Goal: Task Accomplishment & Management: Manage account settings

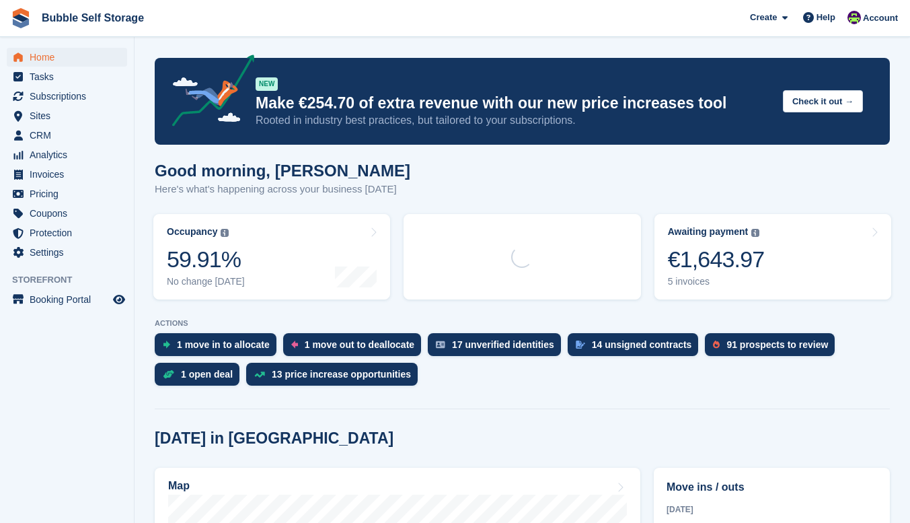
scroll to position [336, 0]
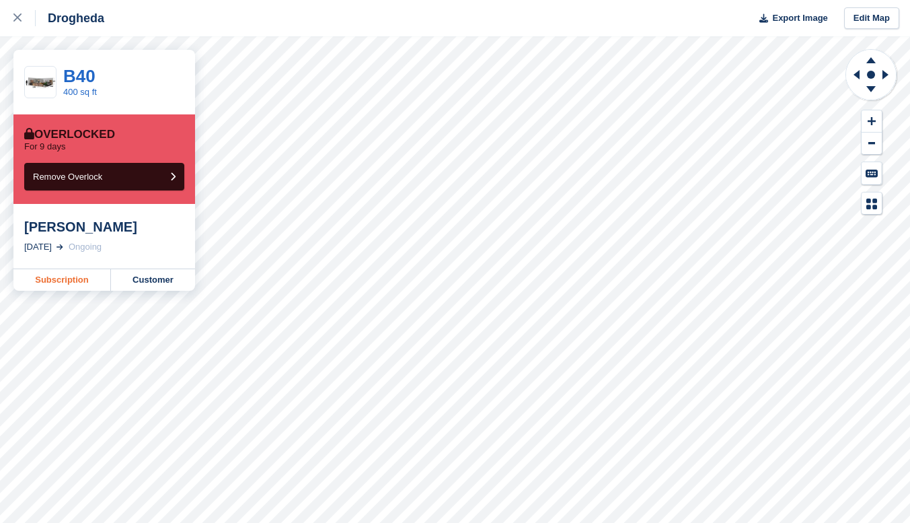
click at [73, 280] on link "Subscription" at bounding box center [62, 280] width 98 height 22
click at [61, 281] on link "Subscription" at bounding box center [62, 280] width 98 height 22
click at [59, 276] on link "Subscription" at bounding box center [62, 280] width 98 height 22
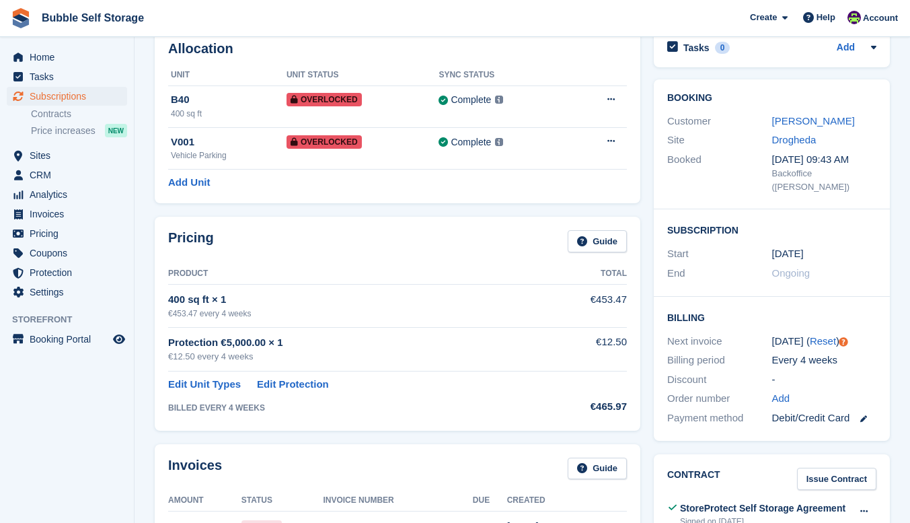
scroll to position [135, 0]
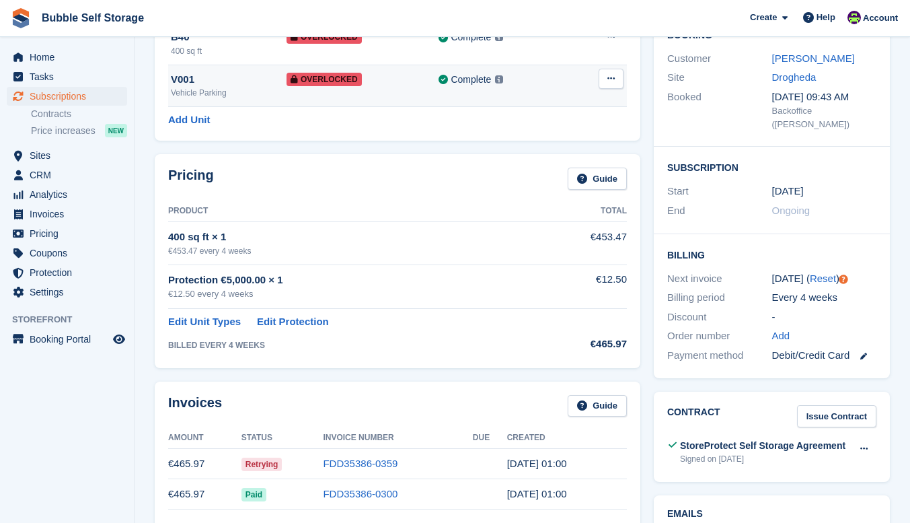
click at [609, 79] on icon at bounding box center [610, 78] width 7 height 9
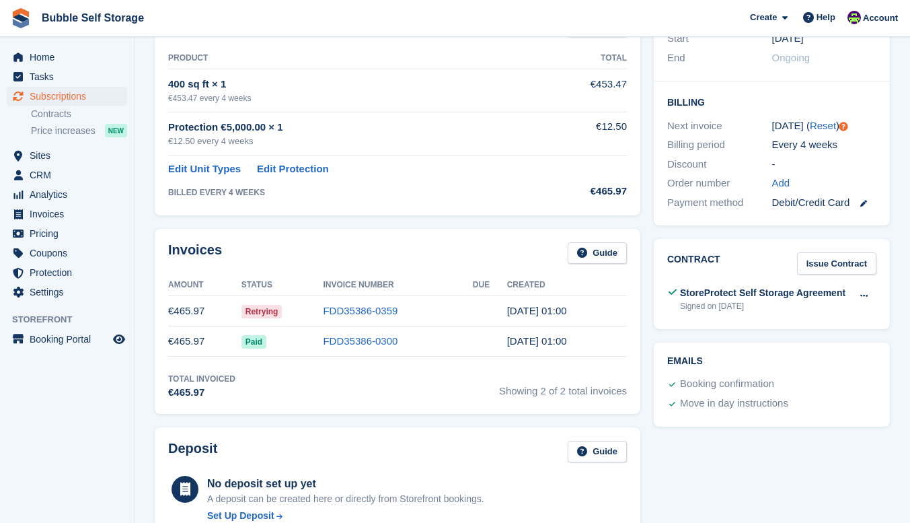
scroll to position [336, 0]
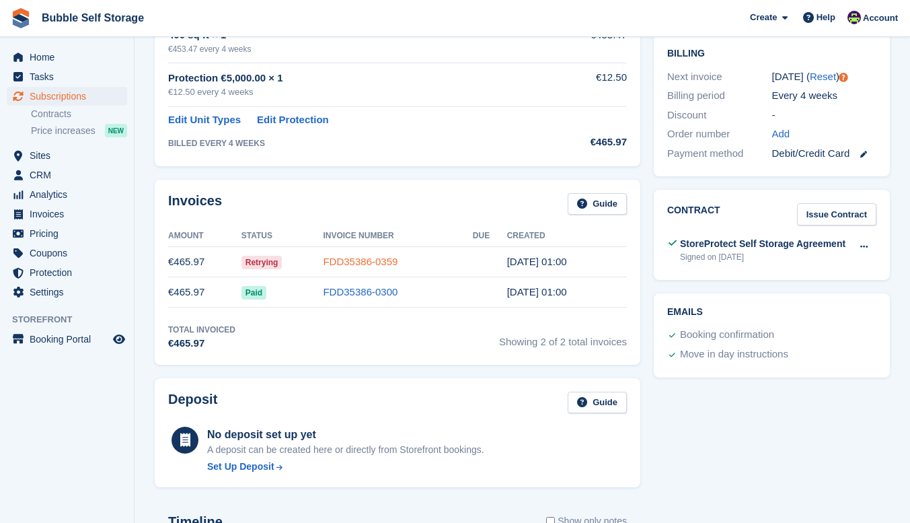
click at [355, 260] on link "FDD35386-0359" at bounding box center [360, 261] width 75 height 11
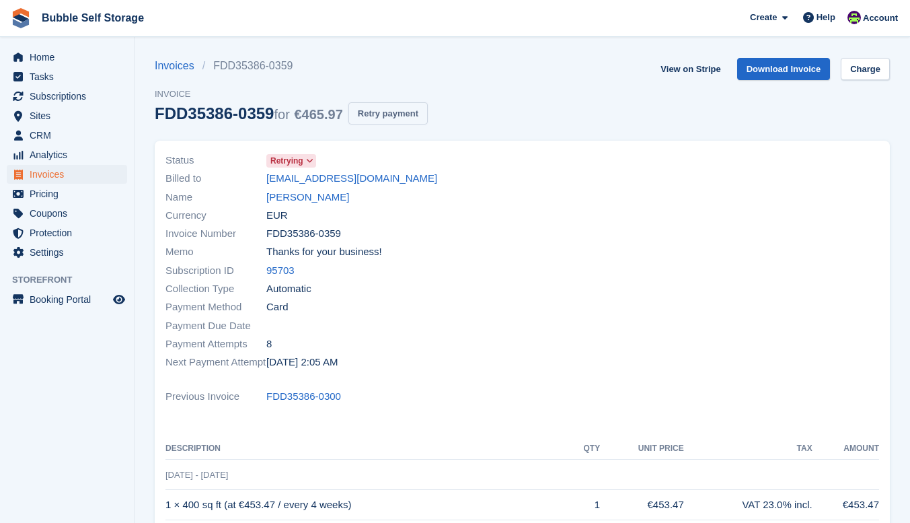
click at [404, 110] on button "Retry payment" at bounding box center [387, 113] width 79 height 22
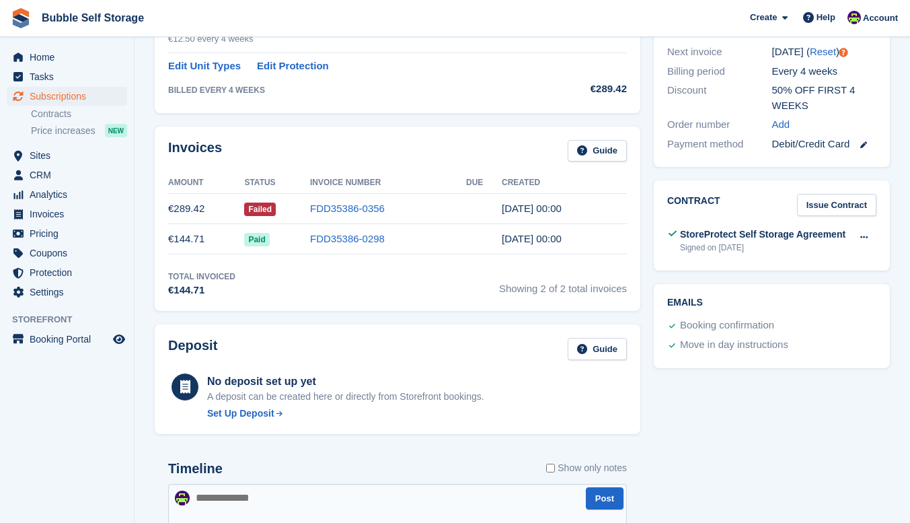
scroll to position [269, 0]
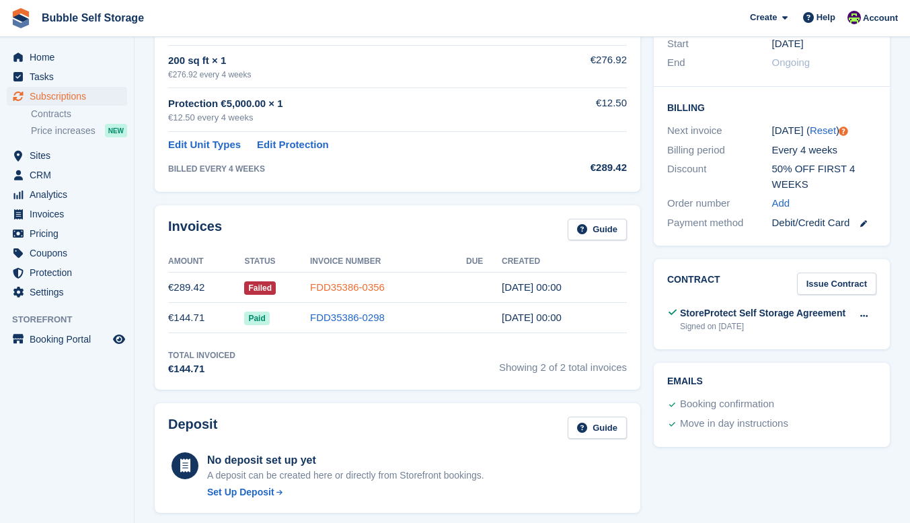
click at [371, 284] on link "FDD35386-0356" at bounding box center [347, 286] width 75 height 11
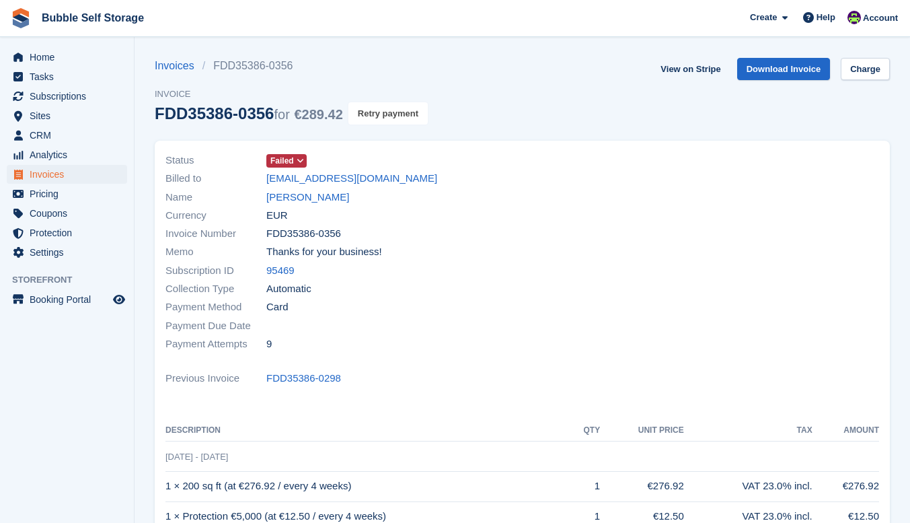
drag, startPoint x: 412, startPoint y: 104, endPoint x: 525, endPoint y: 66, distance: 119.1
click at [410, 104] on button "Retry payment" at bounding box center [387, 113] width 79 height 22
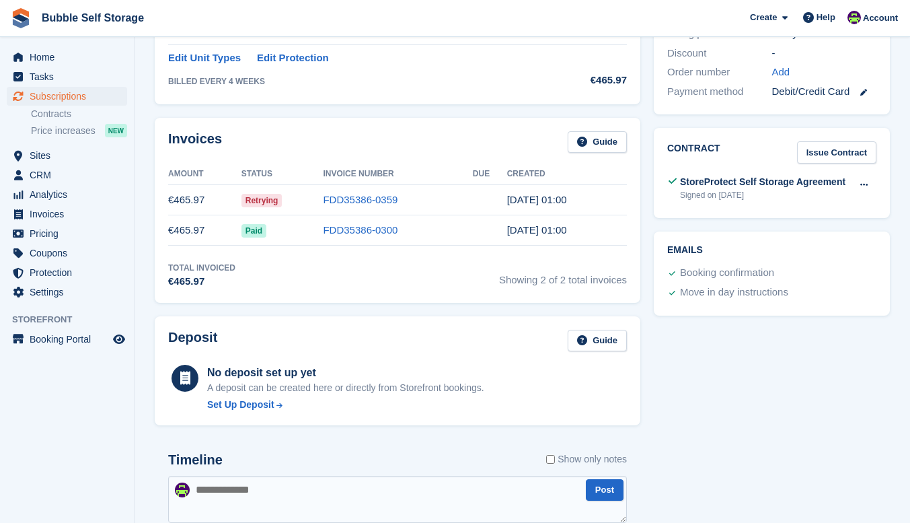
scroll to position [269, 0]
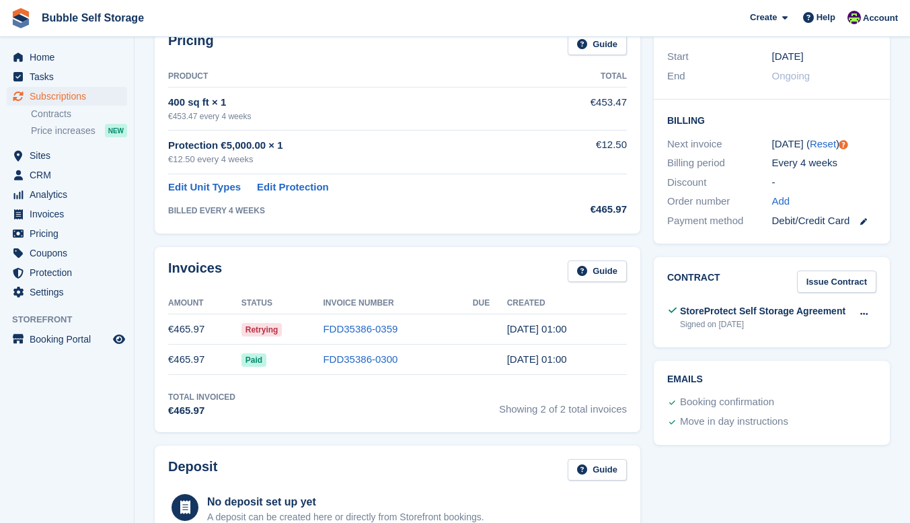
click at [534, 350] on td "[DATE] 01:00" at bounding box center [567, 359] width 120 height 30
